Goal: Register for event/course: Sign up to attend an event or enroll in a course

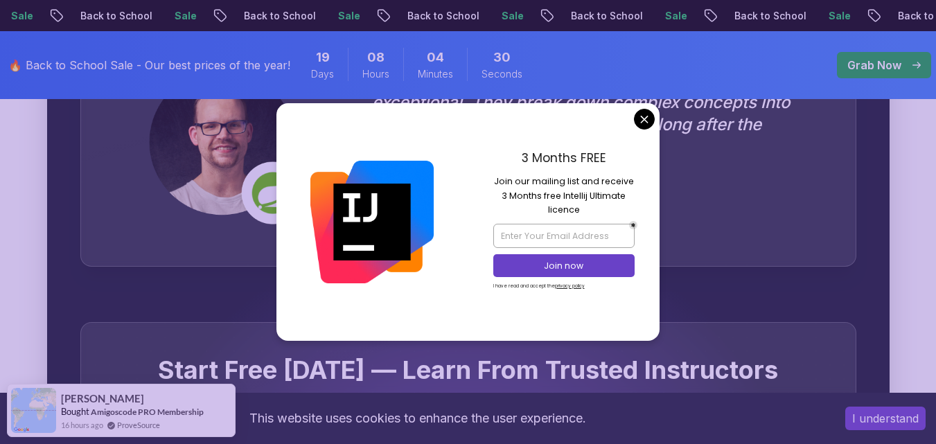
scroll to position [2628, 0]
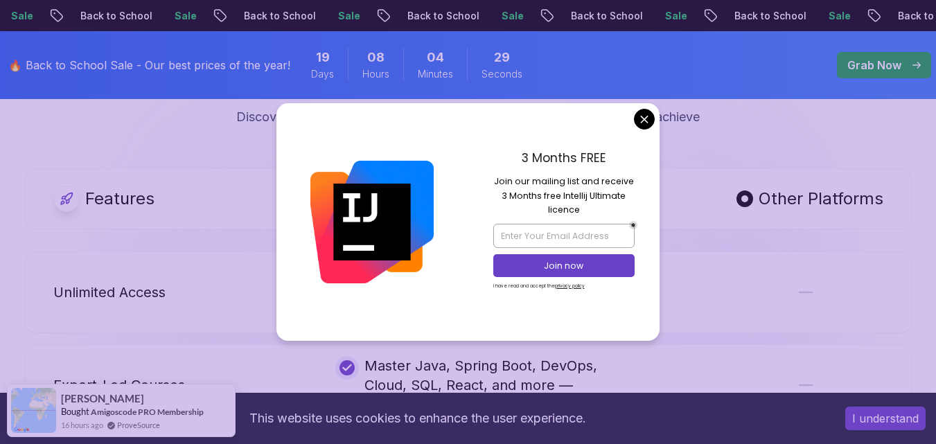
drag, startPoint x: 939, startPoint y: 34, endPoint x: 946, endPoint y: 220, distance: 186.5
click at [935, 220] on html "Sale Back to School Sale Back to School Sale Back to School Sale Back to School…" at bounding box center [468, 334] width 936 height 5924
click at [647, 121] on body "Sale Back to School Sale Back to School Sale Back to School Sale Back to School…" at bounding box center [468, 334] width 936 height 5924
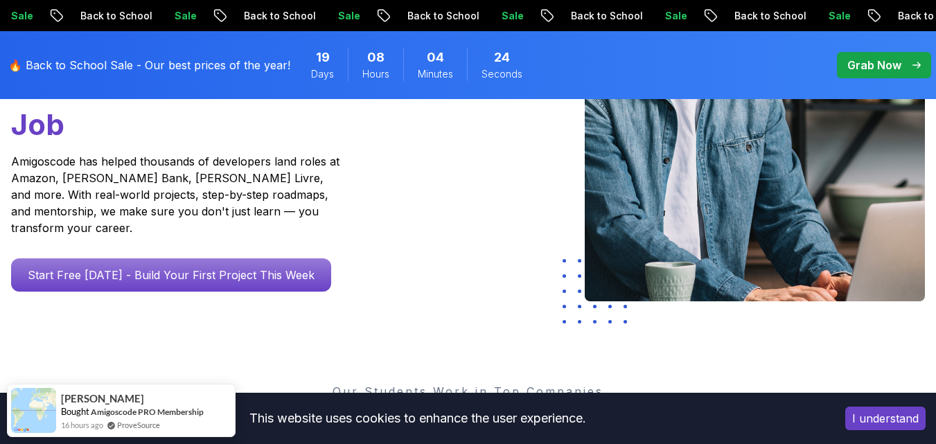
scroll to position [0, 0]
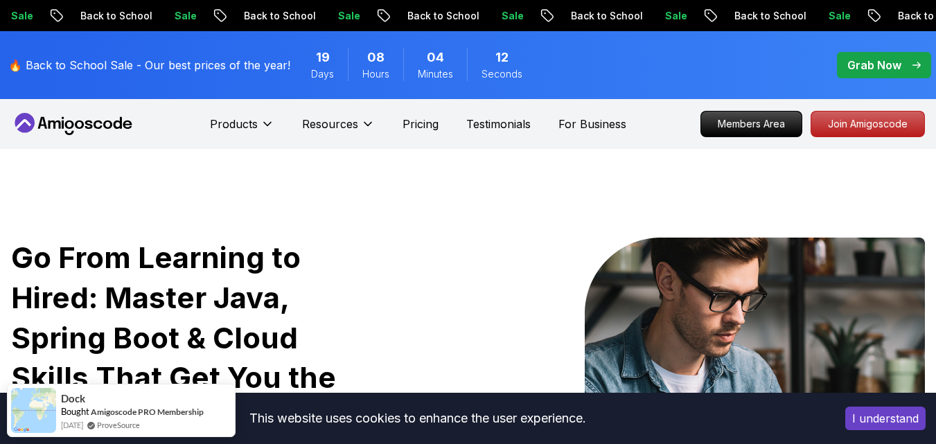
click at [88, 127] on icon at bounding box center [73, 124] width 125 height 22
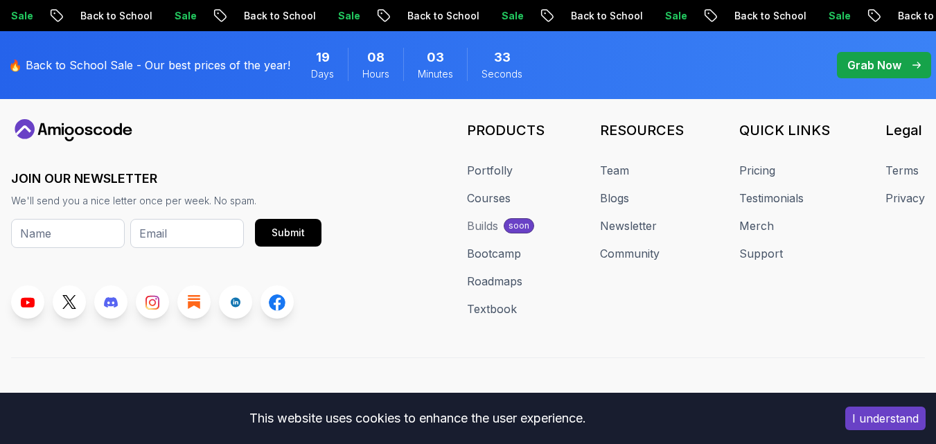
scroll to position [5461, 0]
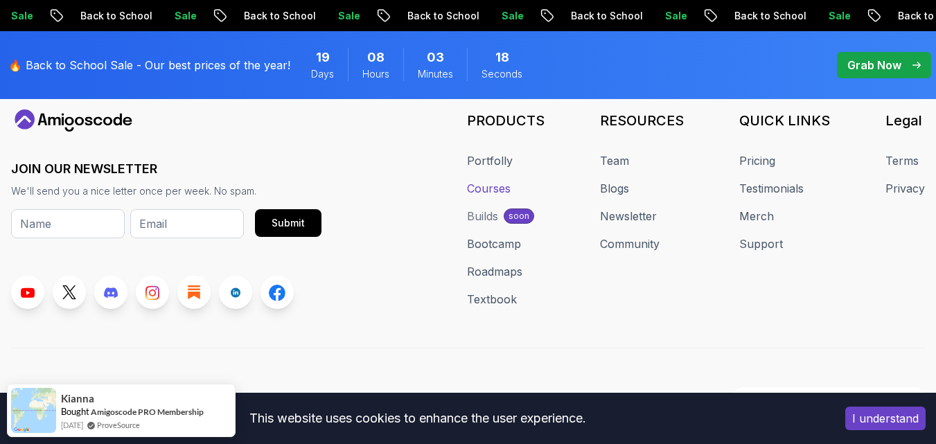
click at [487, 180] on link "Courses" at bounding box center [489, 188] width 44 height 17
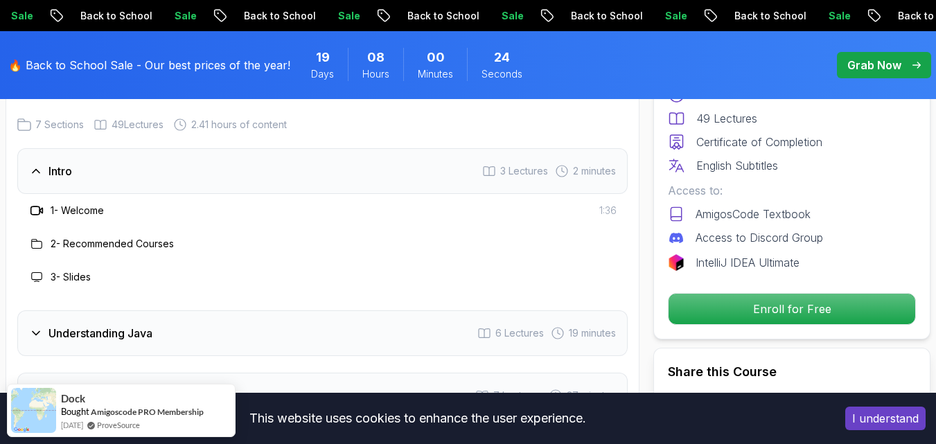
scroll to position [2074, 0]
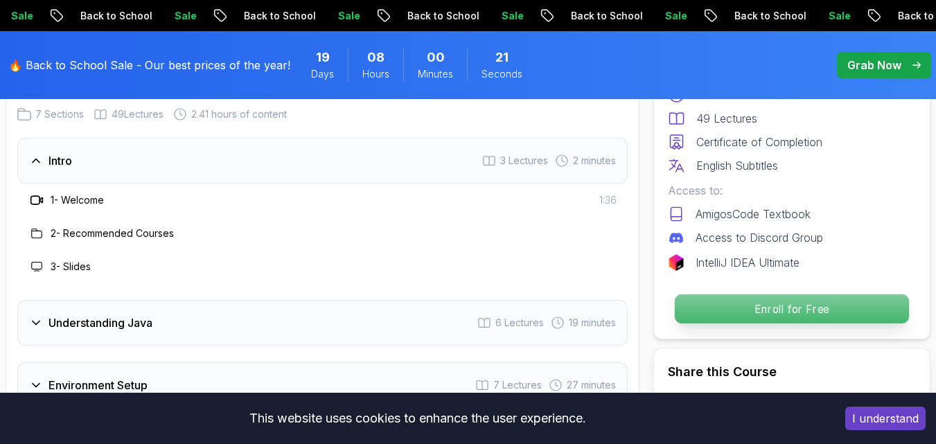
click at [772, 309] on p "Enroll for Free" at bounding box center [792, 308] width 234 height 29
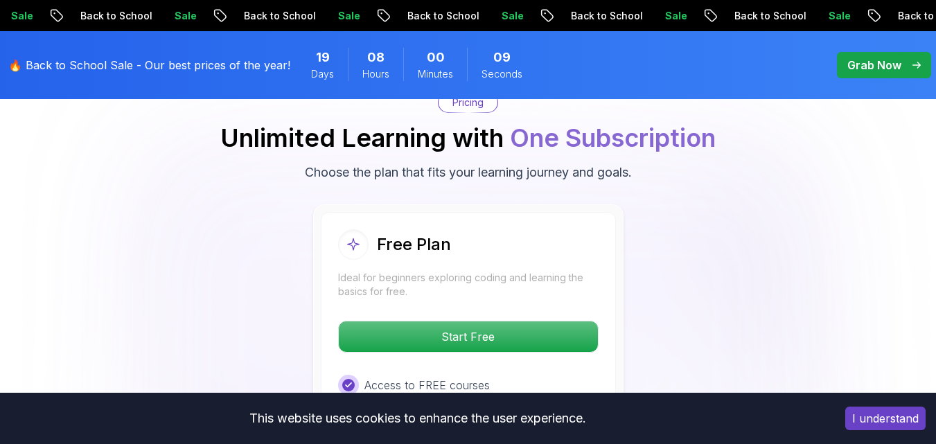
scroll to position [2861, 0]
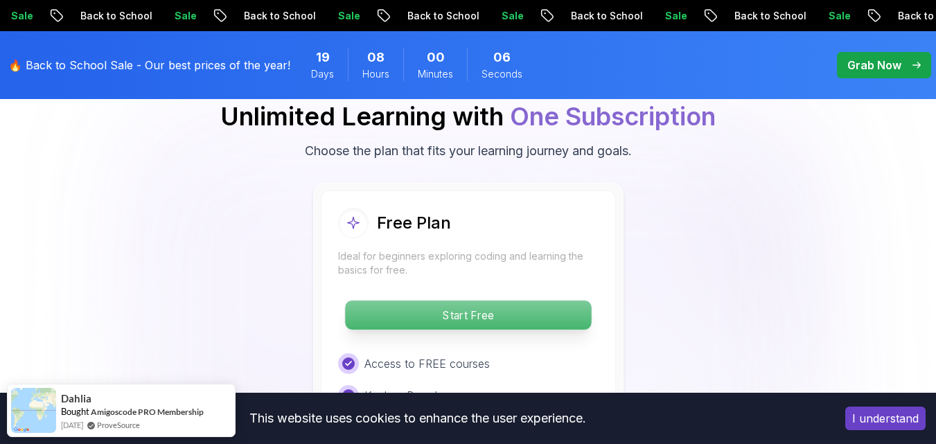
click at [501, 301] on p "Start Free" at bounding box center [468, 315] width 246 height 29
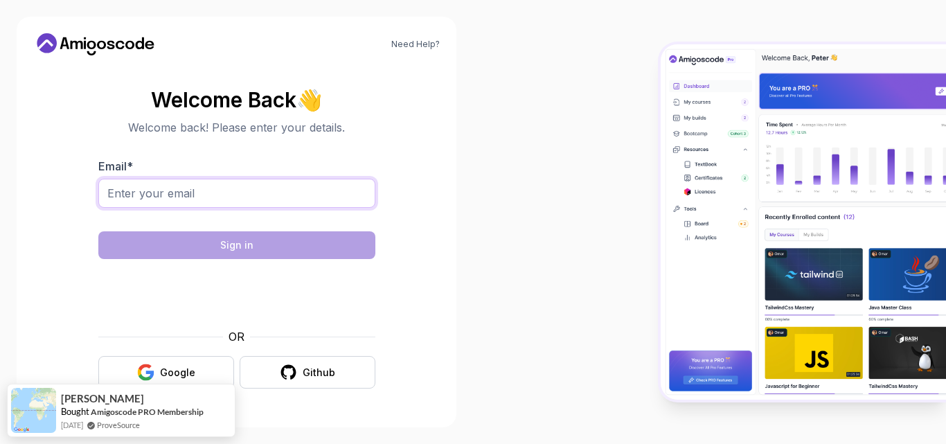
click at [288, 193] on input "Email *" at bounding box center [236, 193] width 277 height 29
type input "soumya.rlg@gmail.com"
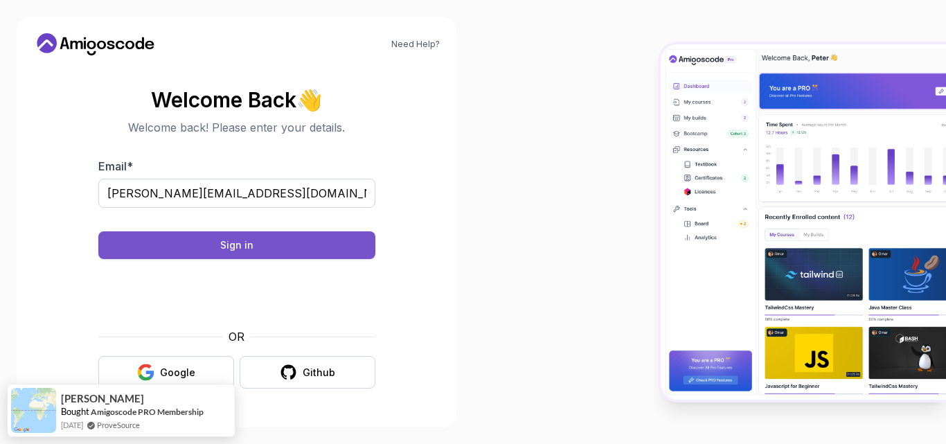
click at [272, 249] on button "Sign in" at bounding box center [236, 245] width 277 height 28
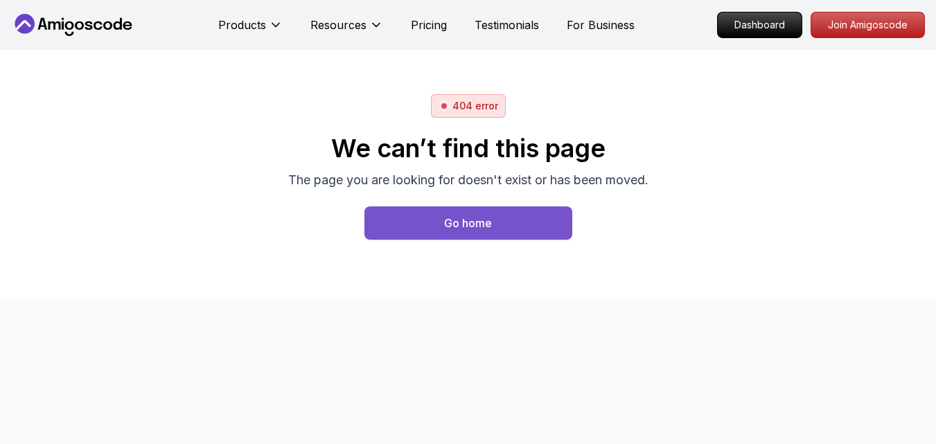
click at [479, 225] on div "Go home" at bounding box center [468, 223] width 48 height 17
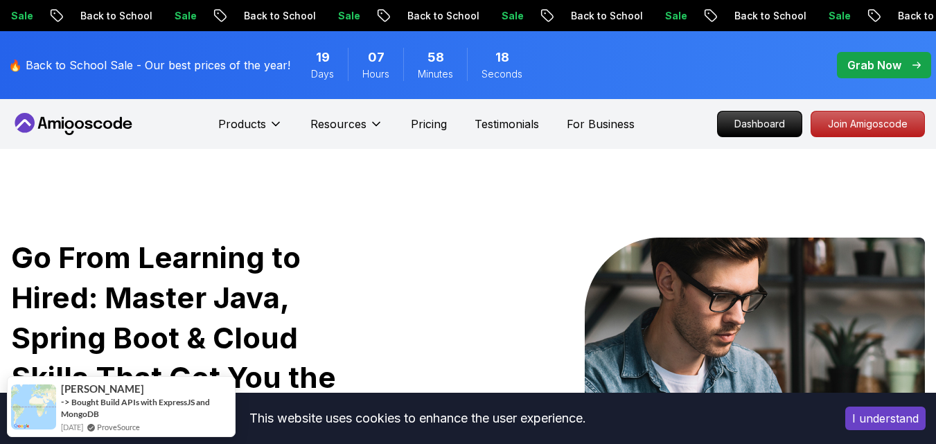
click at [745, 140] on nav "Products Resources Pricing Testimonials For Business Dashboard Join Amigoscode" at bounding box center [468, 124] width 914 height 50
click at [743, 127] on p "Dashboard" at bounding box center [760, 124] width 80 height 24
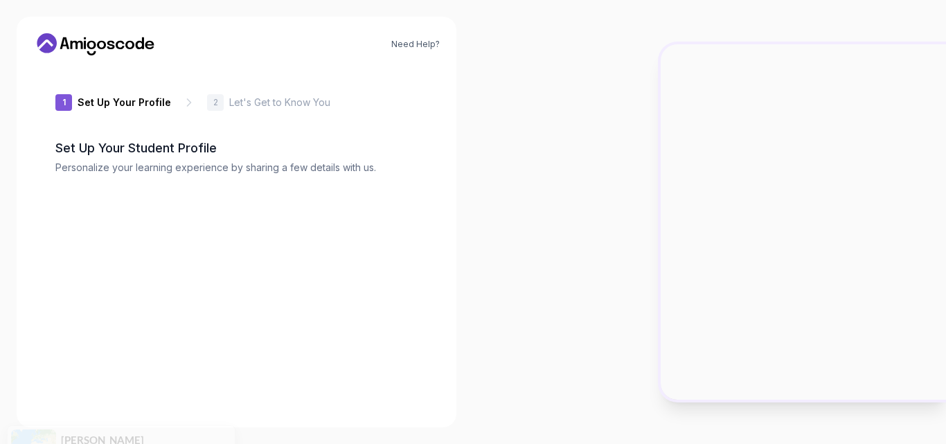
type input "keenbadger0bf04"
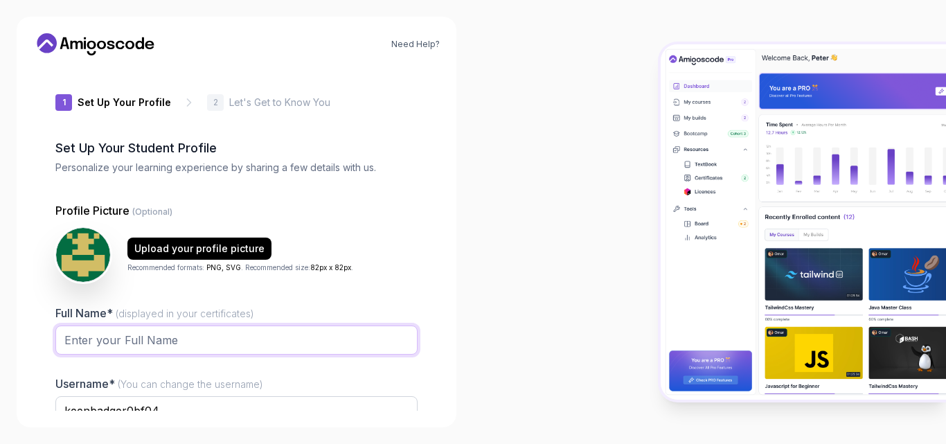
click at [175, 334] on input "Full Name* (displayed in your certificates)" at bounding box center [236, 340] width 362 height 29
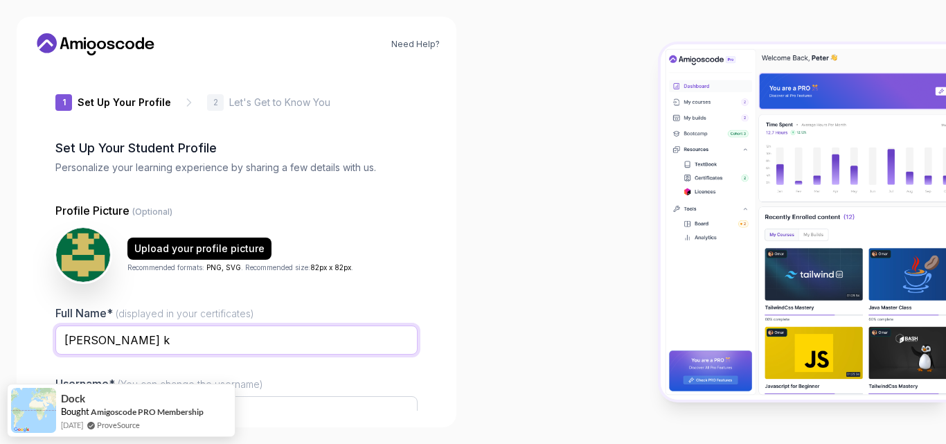
type input "[PERSON_NAME] k"
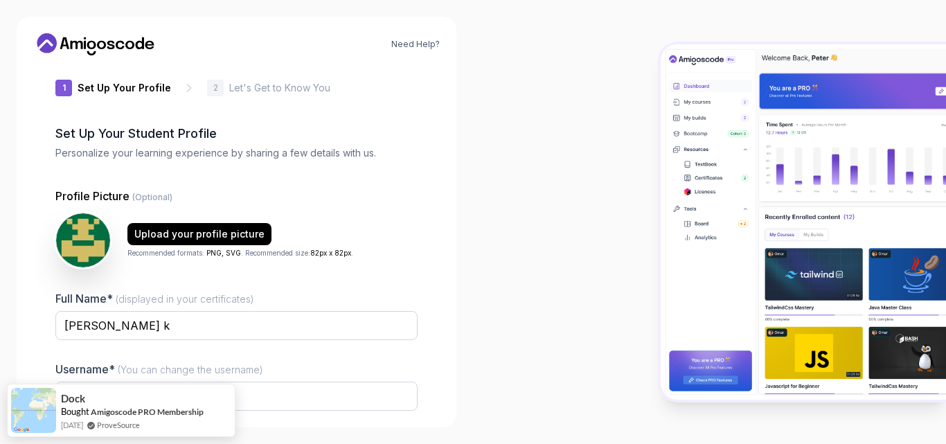
scroll to position [134, 0]
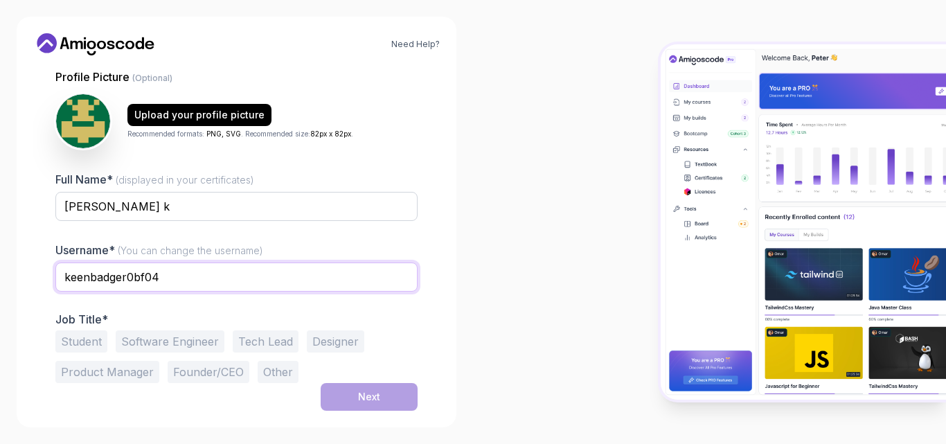
click at [179, 276] on input "keenbadger0bf04" at bounding box center [236, 277] width 362 height 29
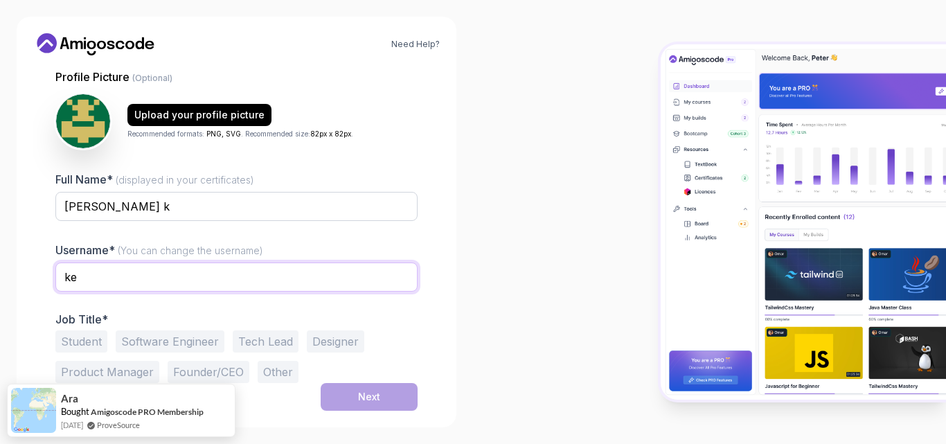
type input "k"
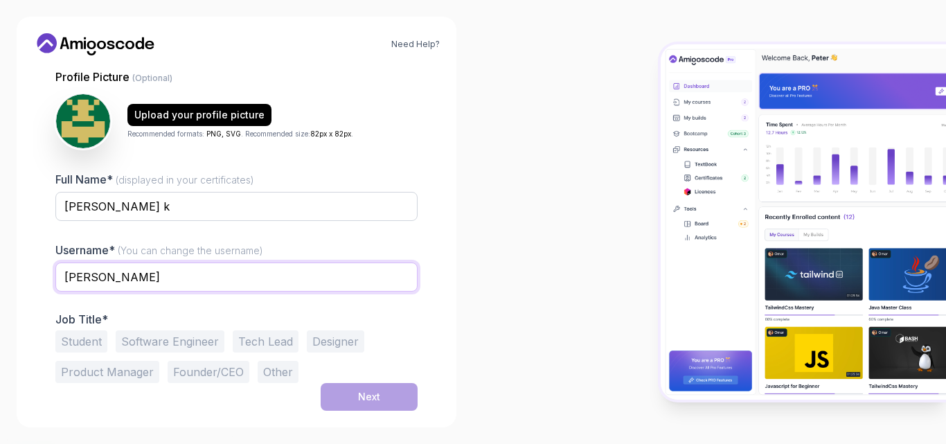
type input "soumya"
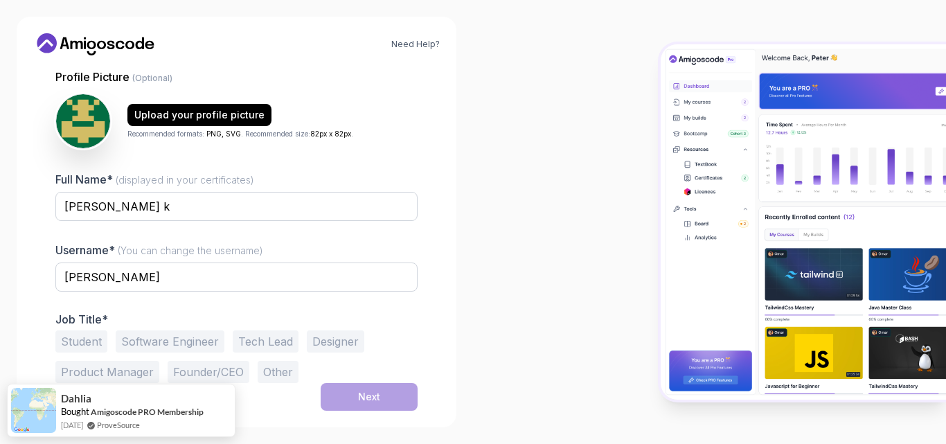
click at [681, 224] on img at bounding box center [803, 221] width 285 height 355
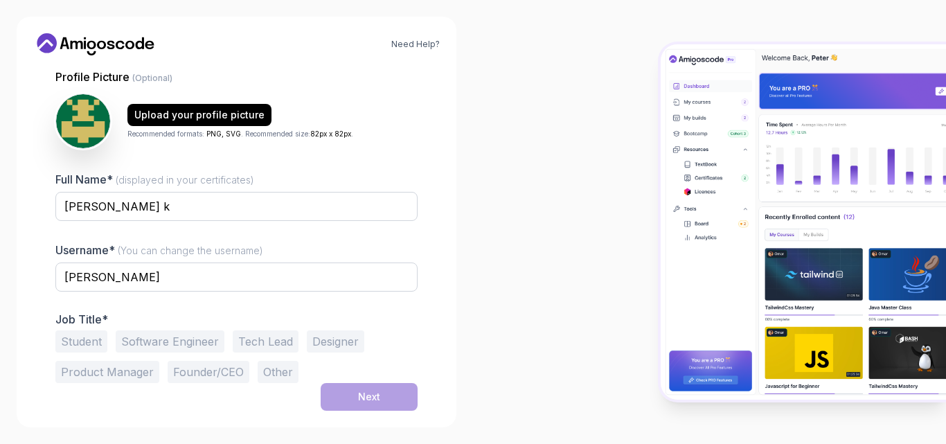
click at [79, 340] on button "Student" at bounding box center [81, 341] width 52 height 22
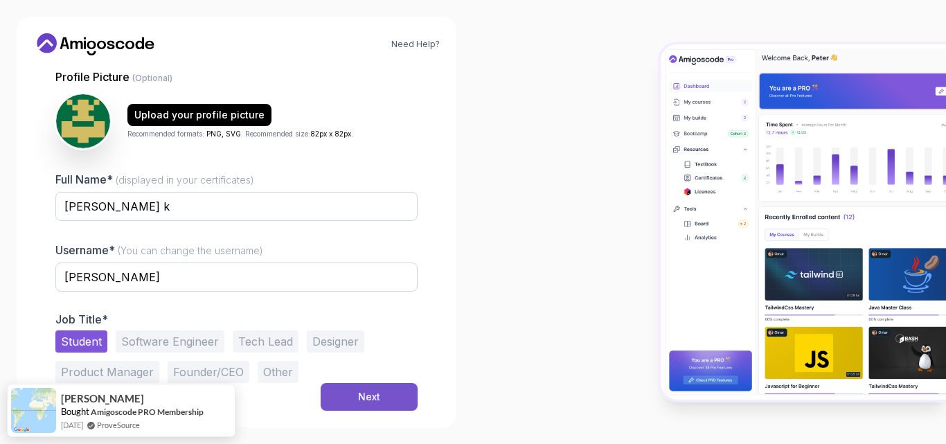
click at [357, 392] on button "Next" at bounding box center [369, 397] width 97 height 28
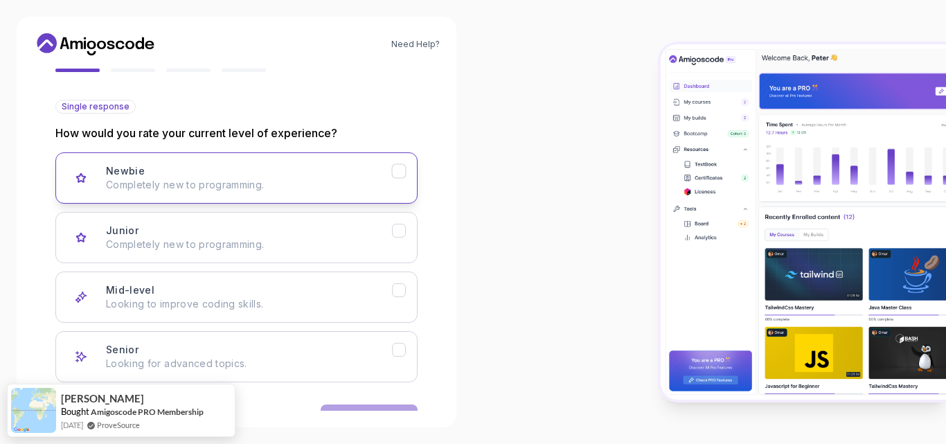
click at [229, 181] on p "Completely new to programming." at bounding box center [249, 185] width 286 height 14
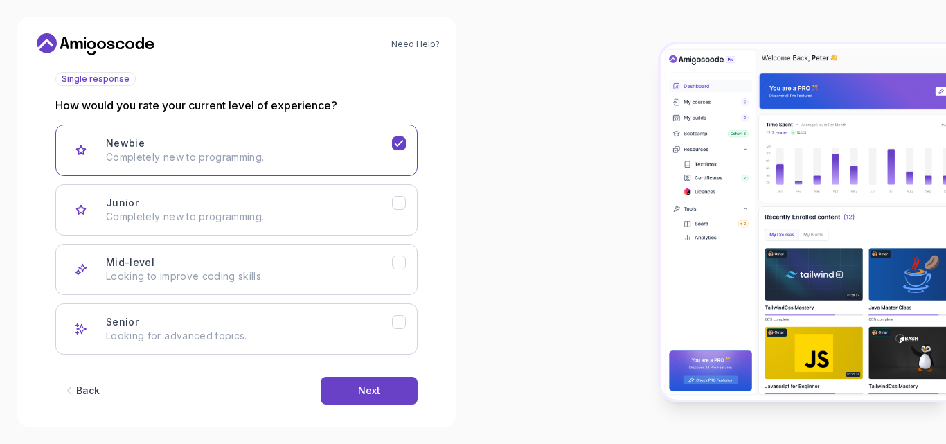
scroll to position [177, 0]
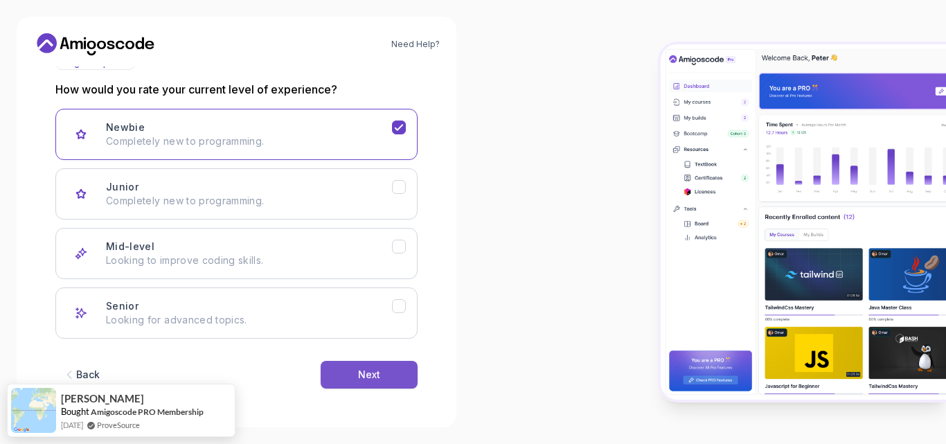
click at [396, 374] on button "Next" at bounding box center [369, 375] width 97 height 28
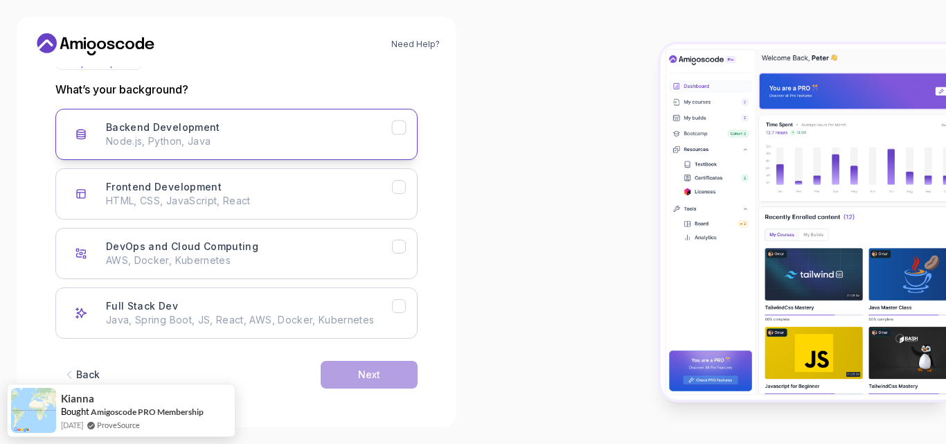
click at [177, 136] on p "Node.js, Python, Java" at bounding box center [249, 141] width 286 height 14
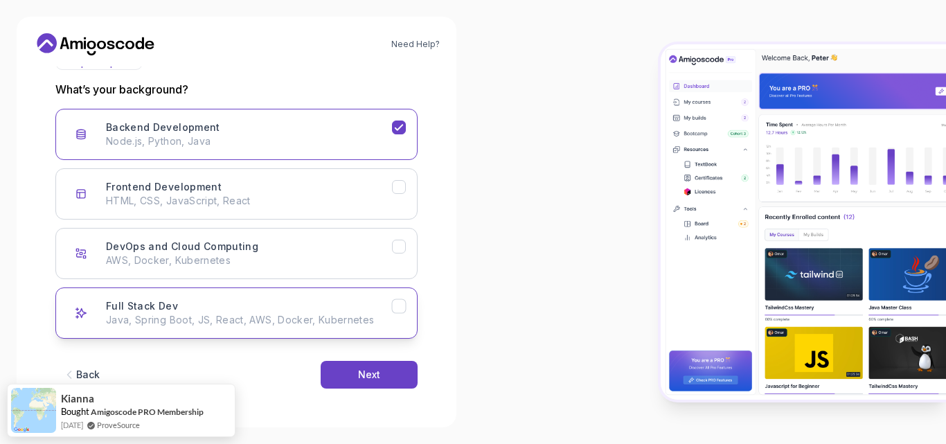
click at [158, 312] on h3 "Full Stack Dev" at bounding box center [142, 306] width 72 height 14
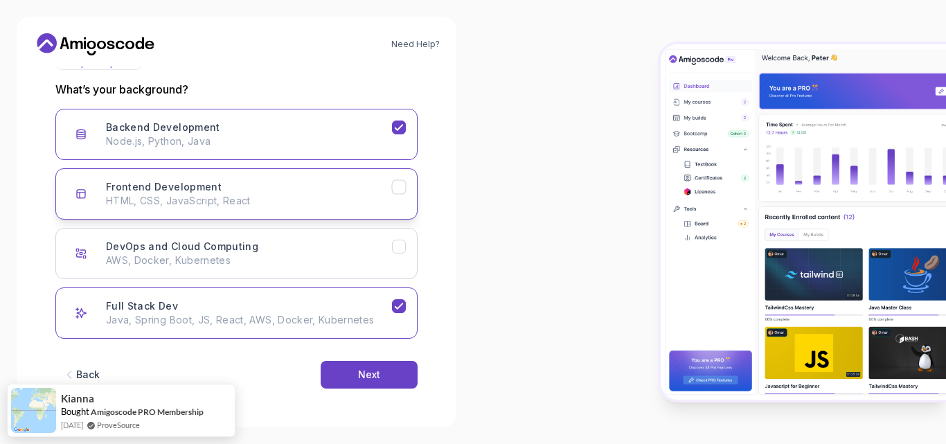
click at [301, 191] on div "Frontend Development HTML, CSS, JavaScript, React" at bounding box center [249, 194] width 286 height 28
click at [350, 369] on button "Next" at bounding box center [369, 375] width 97 height 28
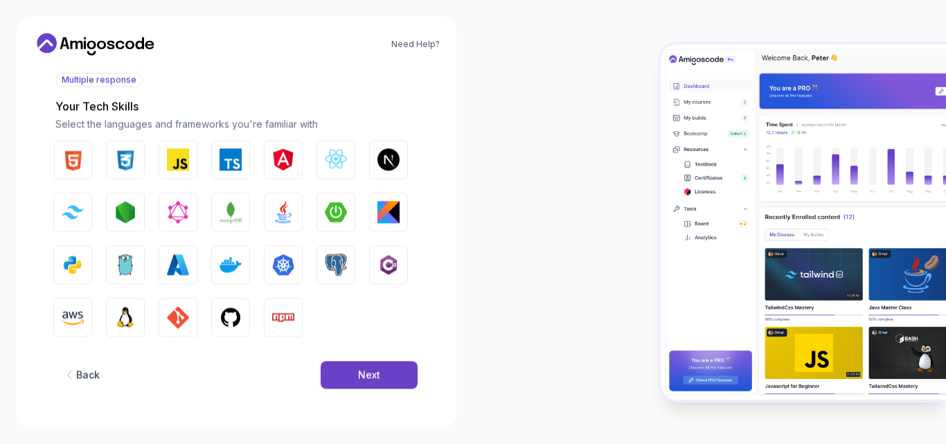
scroll to position [161, 0]
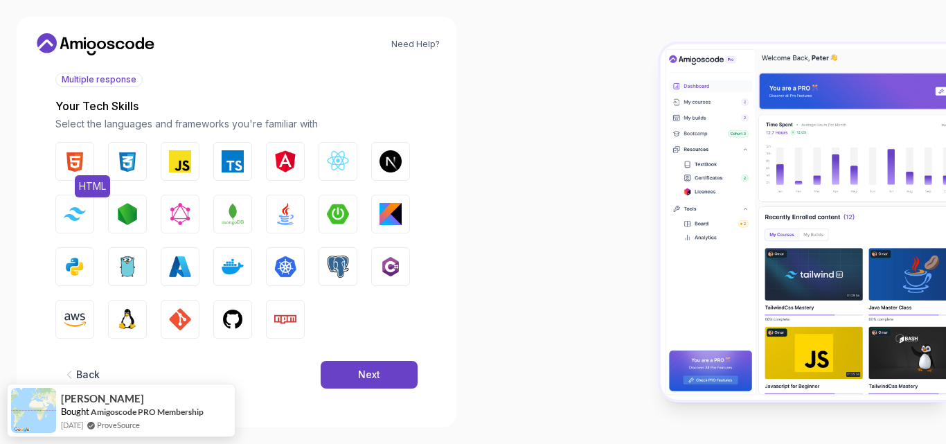
click at [71, 165] on img "button" at bounding box center [75, 161] width 22 height 22
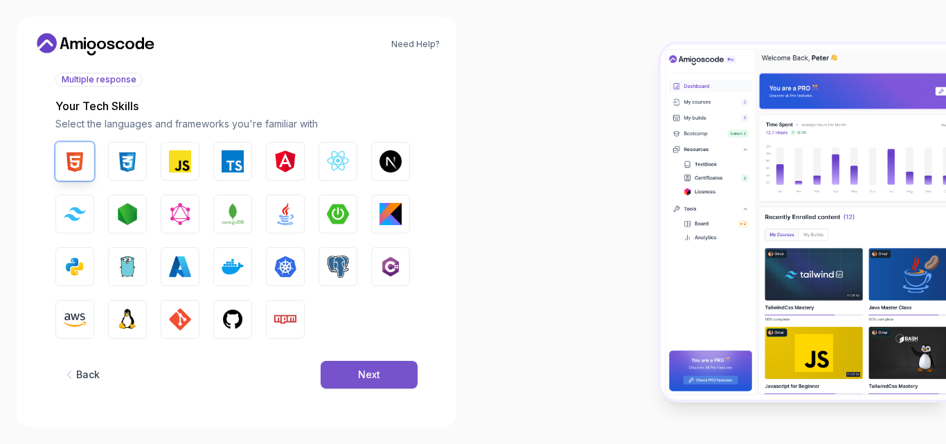
click at [354, 371] on button "Next" at bounding box center [369, 375] width 97 height 28
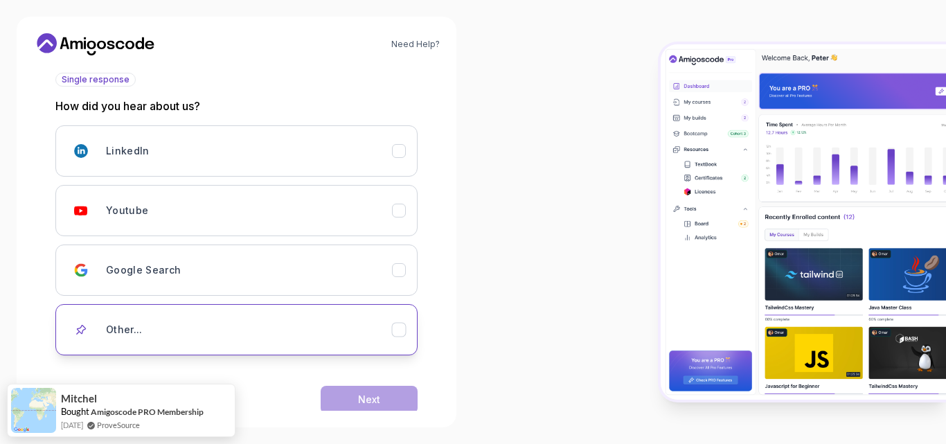
click at [176, 326] on div "Other..." at bounding box center [249, 330] width 286 height 28
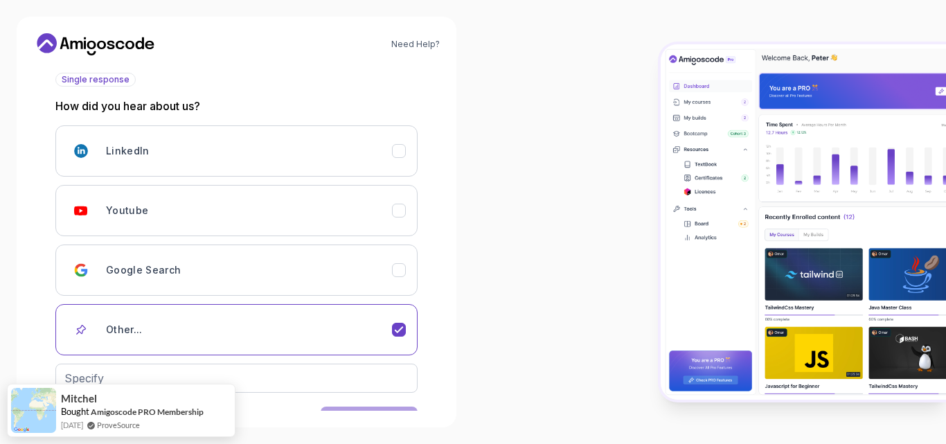
click at [630, 214] on div at bounding box center [709, 222] width 473 height 444
click at [578, 240] on div at bounding box center [709, 222] width 473 height 444
click at [515, 204] on div at bounding box center [709, 222] width 473 height 444
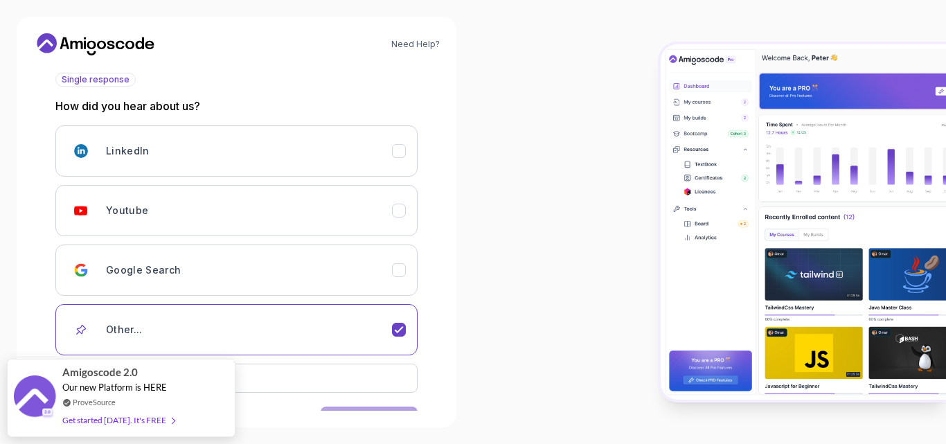
click at [468, 284] on div "Need Help? 2 Let's Get to Know You 1 Set Up Your Profile 2 Let's Get to Know Yo…" at bounding box center [236, 222] width 473 height 444
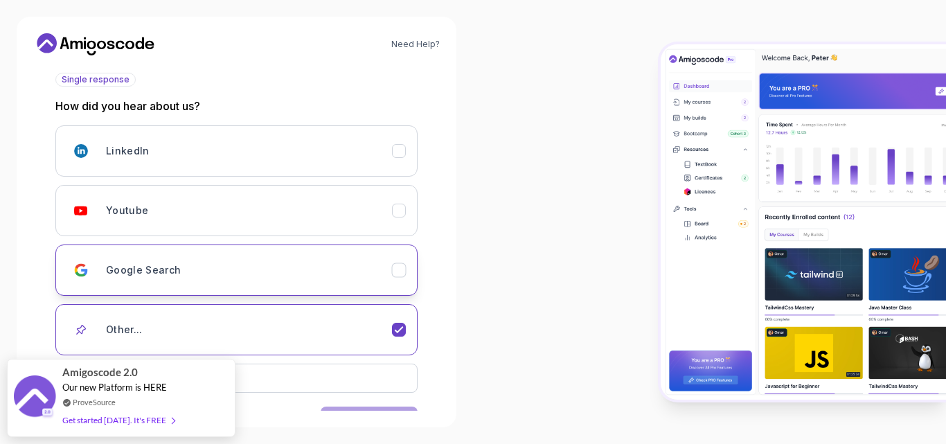
click at [401, 274] on icon "Google Search" at bounding box center [399, 270] width 13 height 13
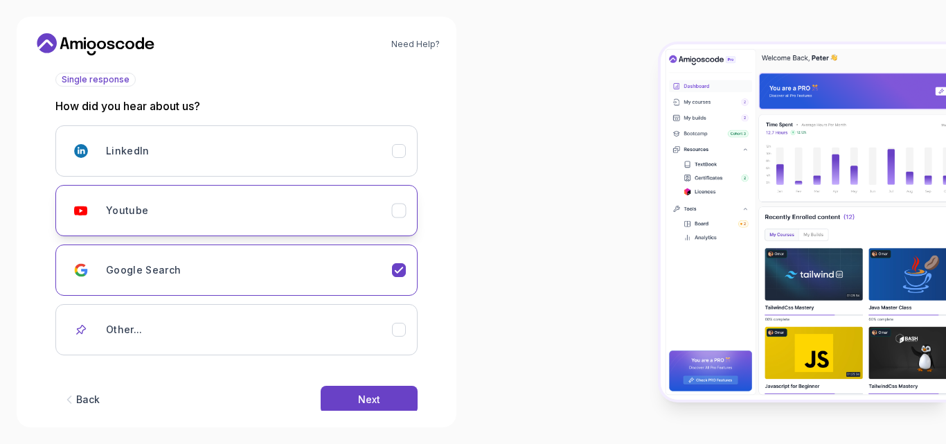
click at [400, 209] on icon "Youtube" at bounding box center [399, 210] width 13 height 13
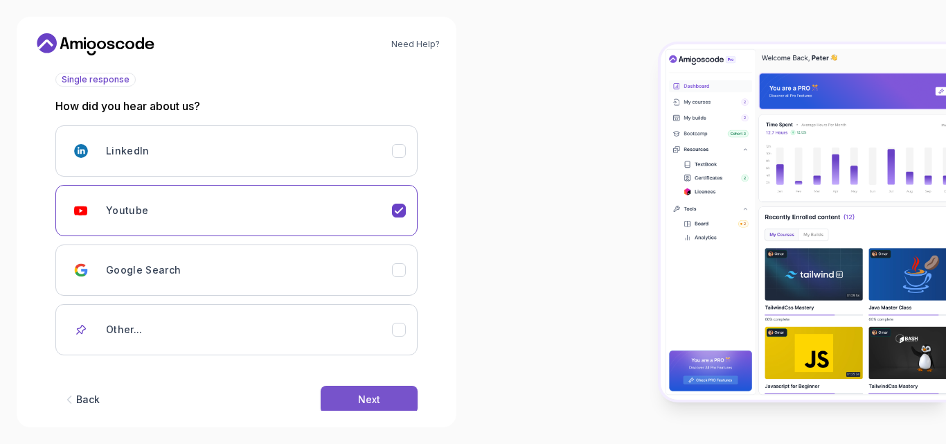
click at [367, 396] on div "Next" at bounding box center [369, 400] width 22 height 14
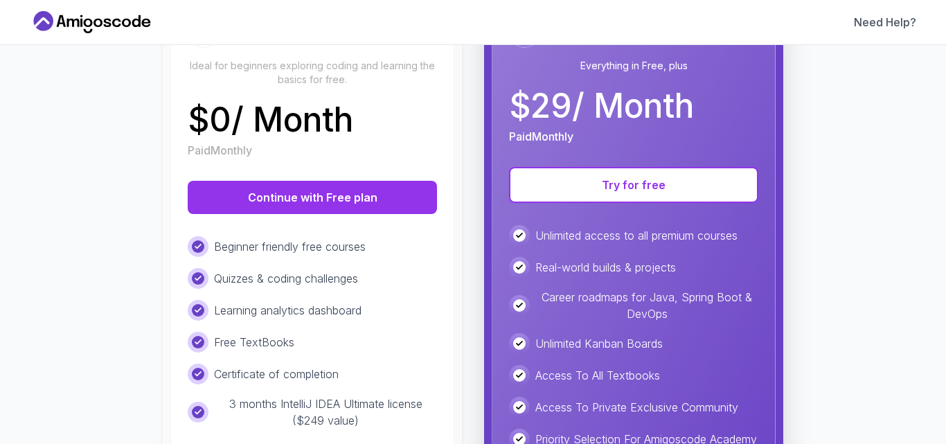
scroll to position [201, 0]
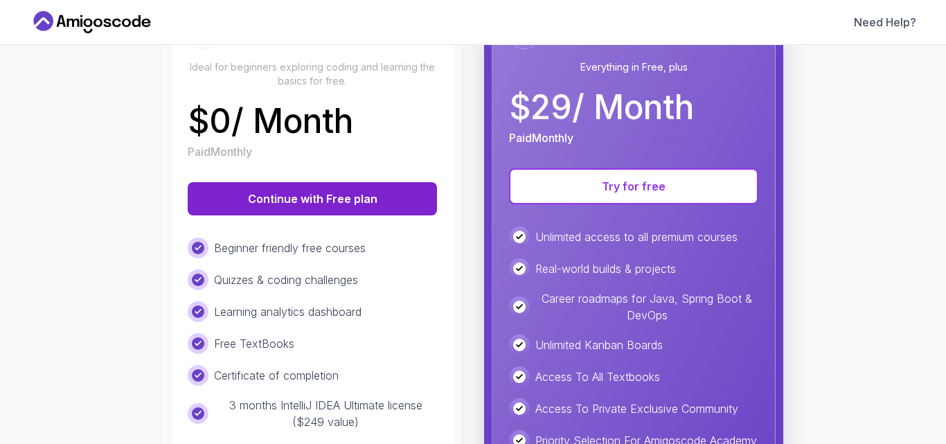
click at [346, 194] on button "Continue with Free plan" at bounding box center [312, 198] width 249 height 33
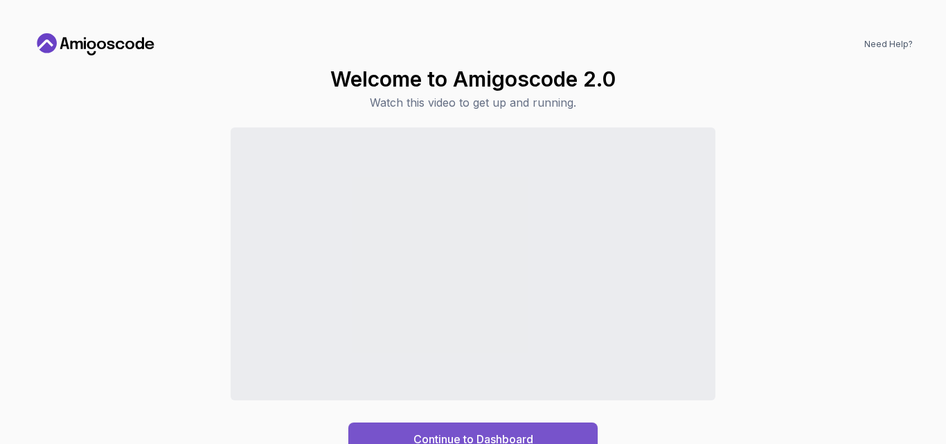
click at [488, 431] on div "Continue to Dashboard" at bounding box center [474, 439] width 120 height 17
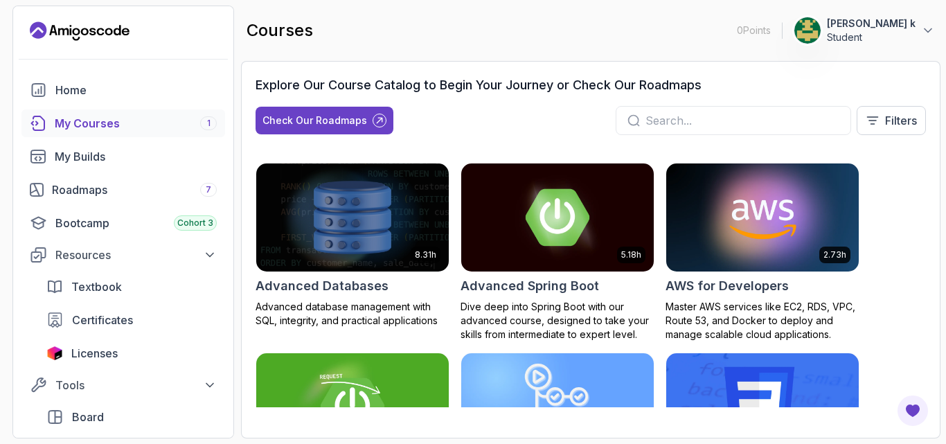
click at [746, 122] on input "text" at bounding box center [743, 120] width 194 height 17
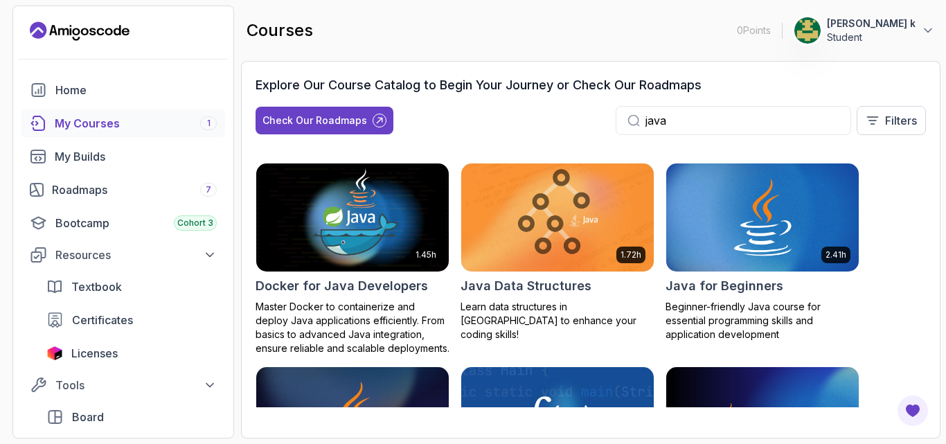
type input "java"
click at [723, 243] on img at bounding box center [763, 217] width 202 height 113
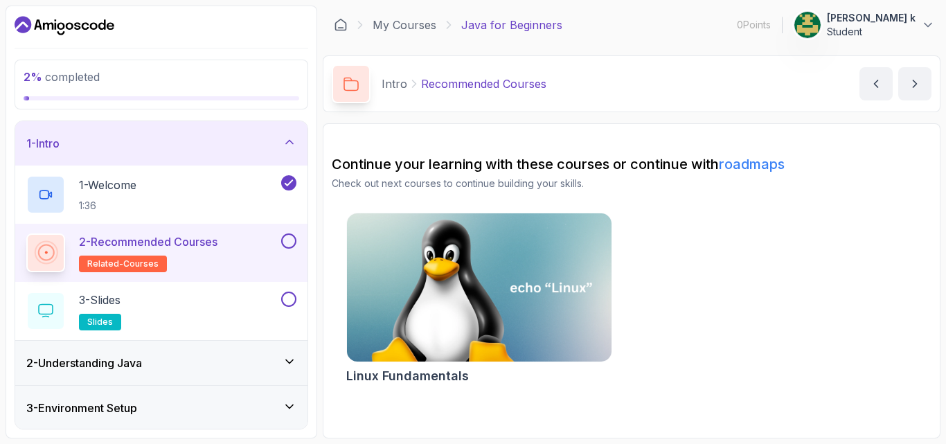
click at [777, 168] on link "roadmaps" at bounding box center [752, 164] width 66 height 17
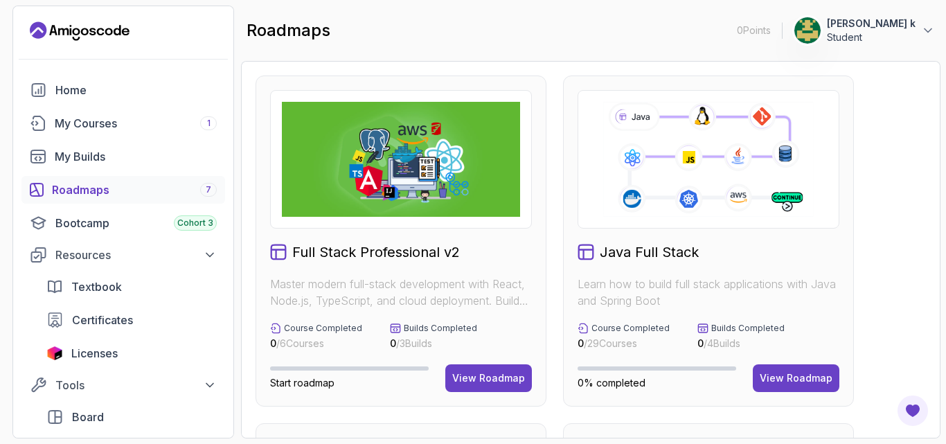
click at [939, 191] on div "Full Stack Professional v2 Master modern full-stack development with React, Nod…" at bounding box center [591, 250] width 700 height 378
click at [117, 124] on div "My Courses 1" at bounding box center [136, 123] width 162 height 17
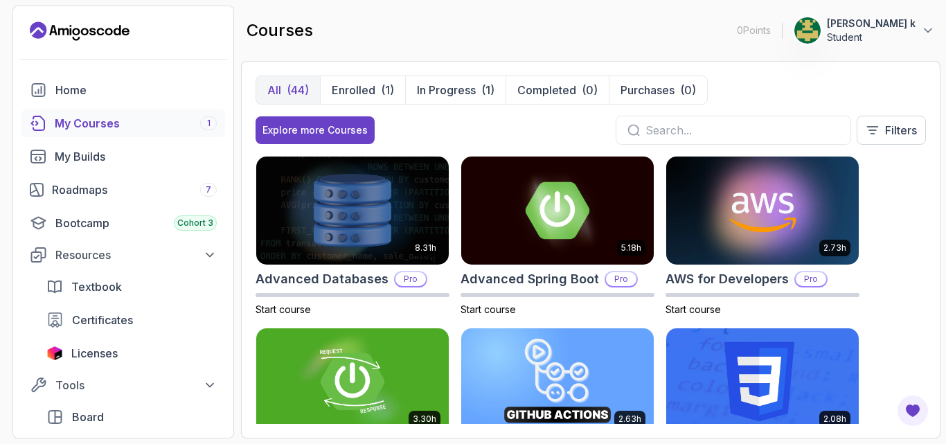
click at [676, 130] on input "text" at bounding box center [743, 130] width 194 height 17
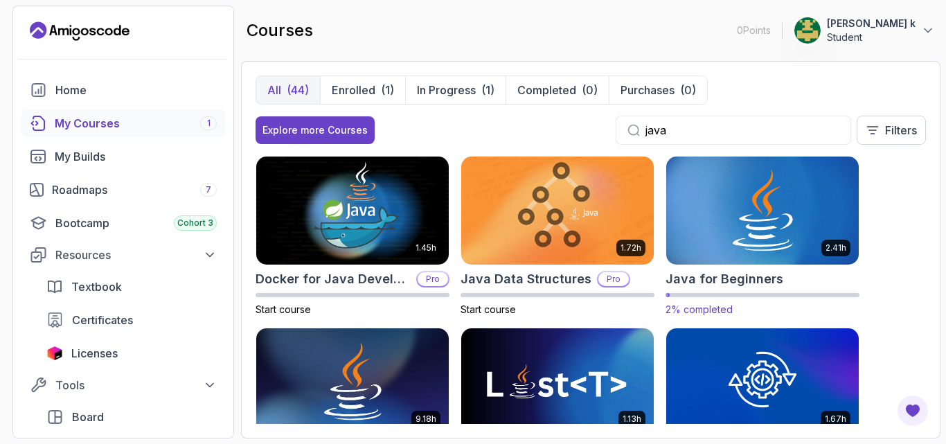
type input "java"
click at [763, 196] on img at bounding box center [763, 210] width 202 height 113
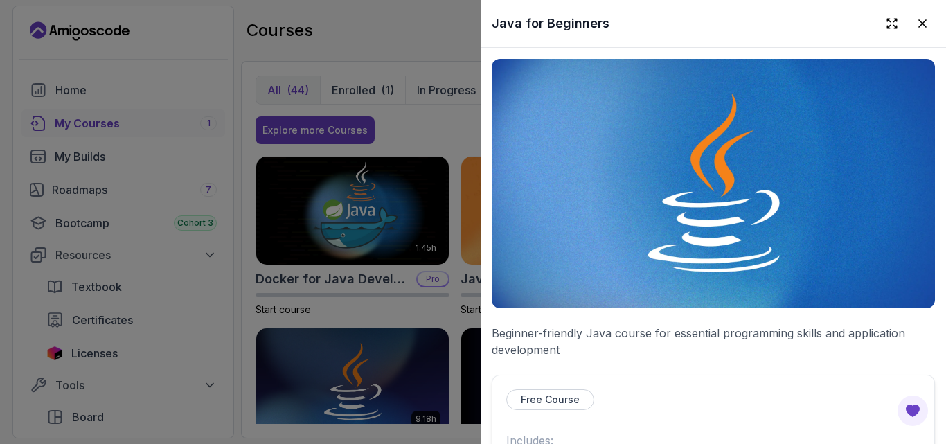
click at [614, 205] on img at bounding box center [713, 183] width 443 height 249
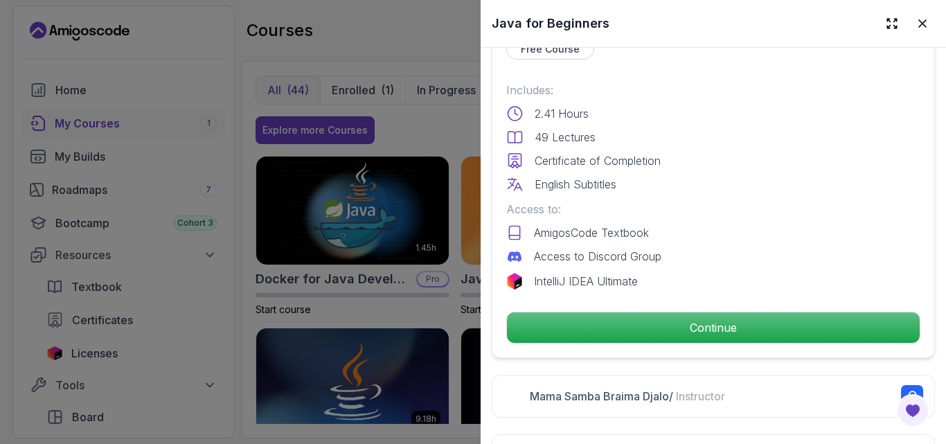
scroll to position [356, 0]
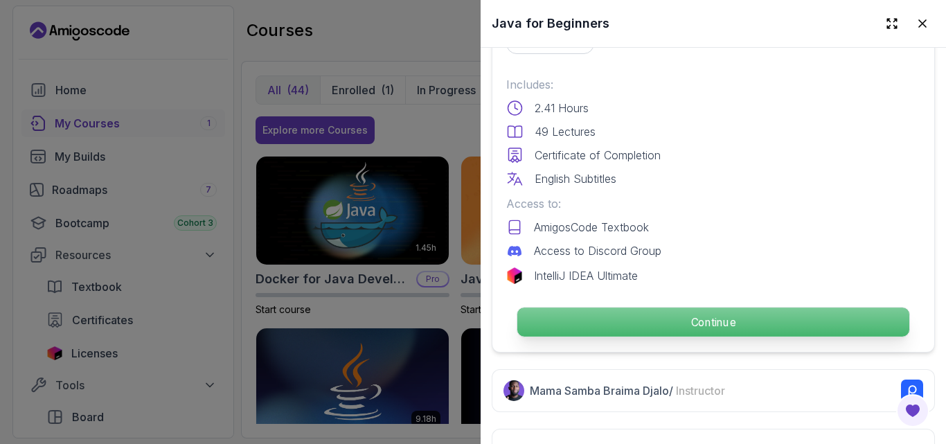
click at [655, 318] on p "Continue" at bounding box center [714, 322] width 392 height 29
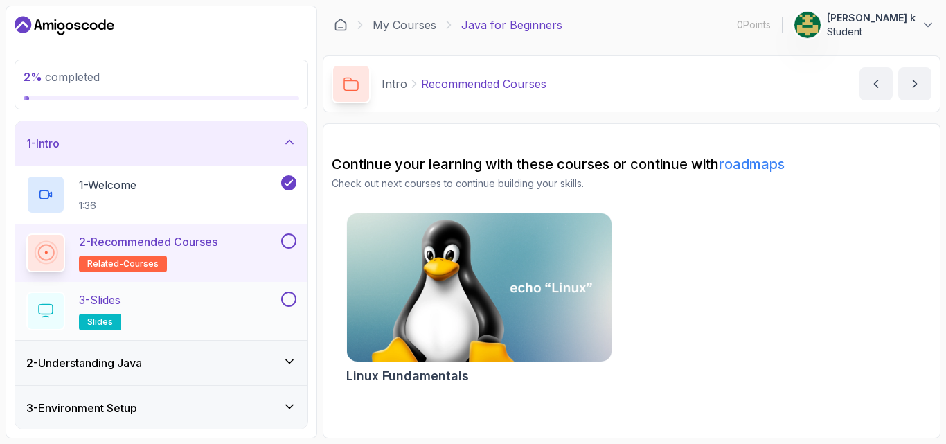
click at [289, 300] on button at bounding box center [288, 299] width 15 height 15
click at [286, 182] on icon at bounding box center [289, 183] width 12 height 14
click at [286, 182] on button at bounding box center [288, 182] width 15 height 15
click at [281, 366] on div "2 - Understanding Java" at bounding box center [161, 363] width 270 height 17
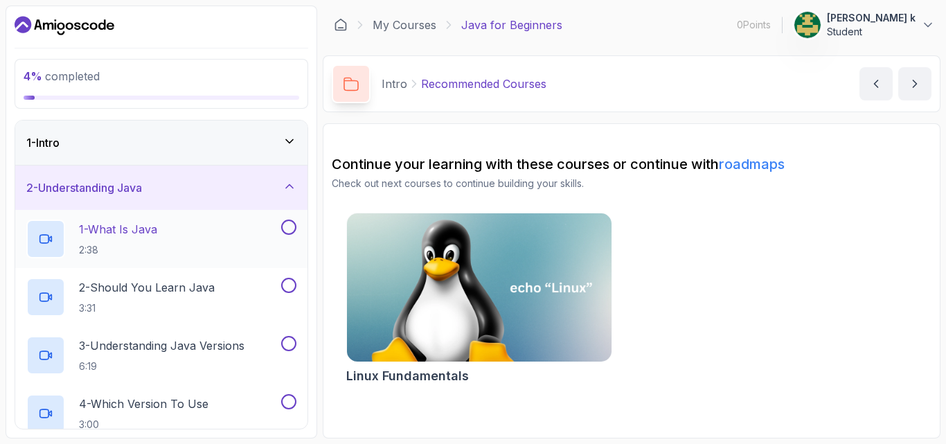
click at [133, 235] on p "1 - What Is Java" at bounding box center [118, 229] width 78 height 17
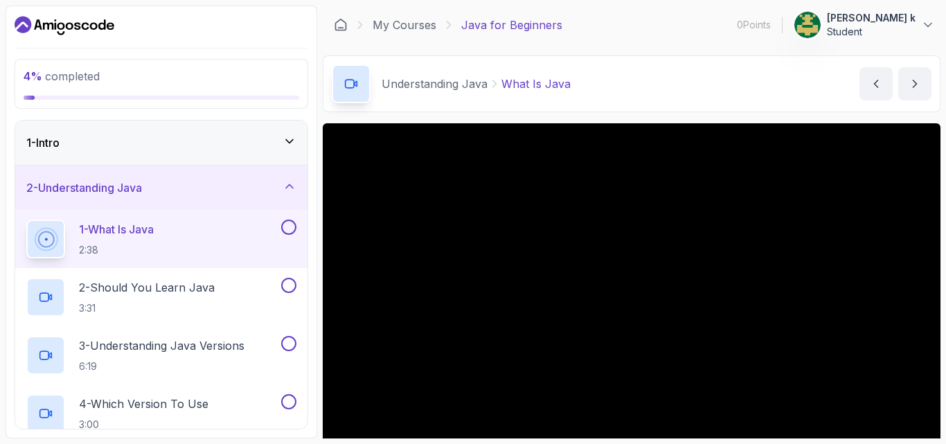
click at [790, 82] on div "Understanding Java What Is Java What Is Java by [PERSON_NAME]" at bounding box center [632, 83] width 618 height 57
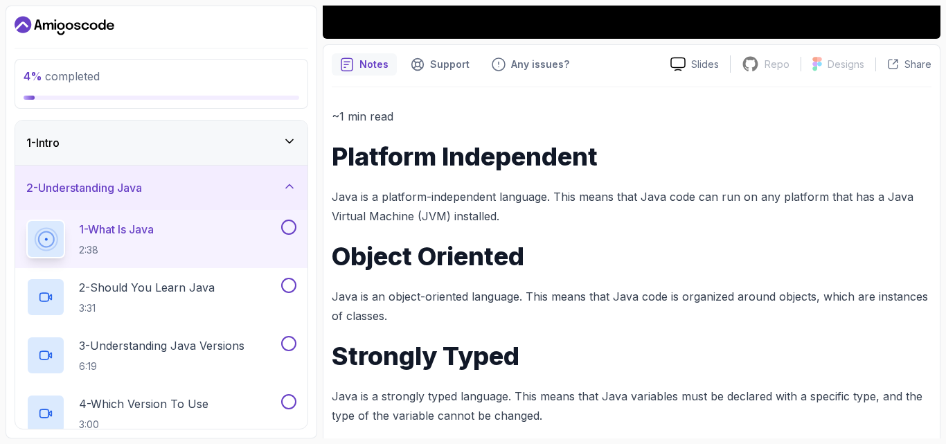
scroll to position [448, 0]
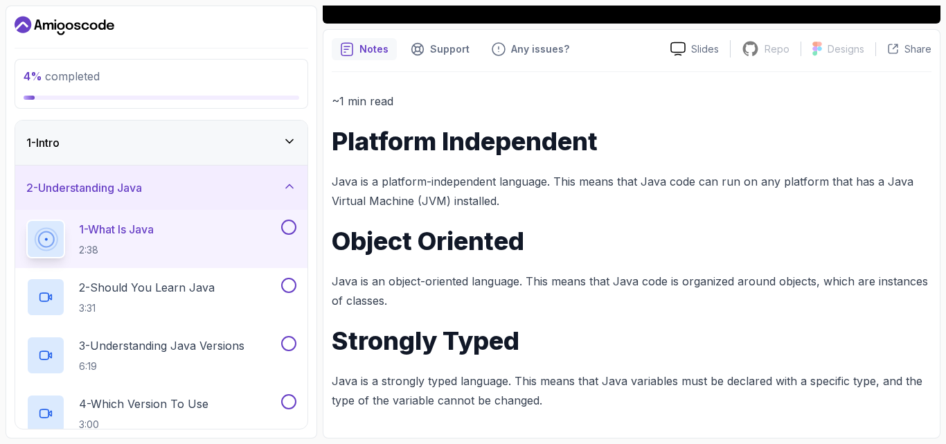
click at [933, 192] on div "Notes Support Any issues? Slides Repo Repository not available Designs Design n…" at bounding box center [632, 233] width 618 height 409
click at [803, 328] on h1 "Strongly Typed" at bounding box center [632, 341] width 600 height 28
